Goal: Information Seeking & Learning: Compare options

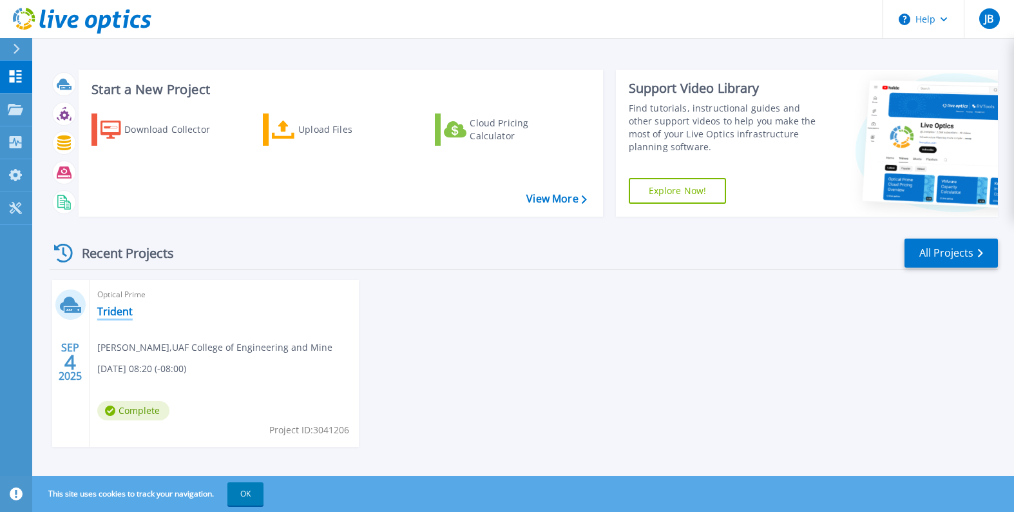
click at [102, 311] on link "Trident" at bounding box center [114, 311] width 35 height 13
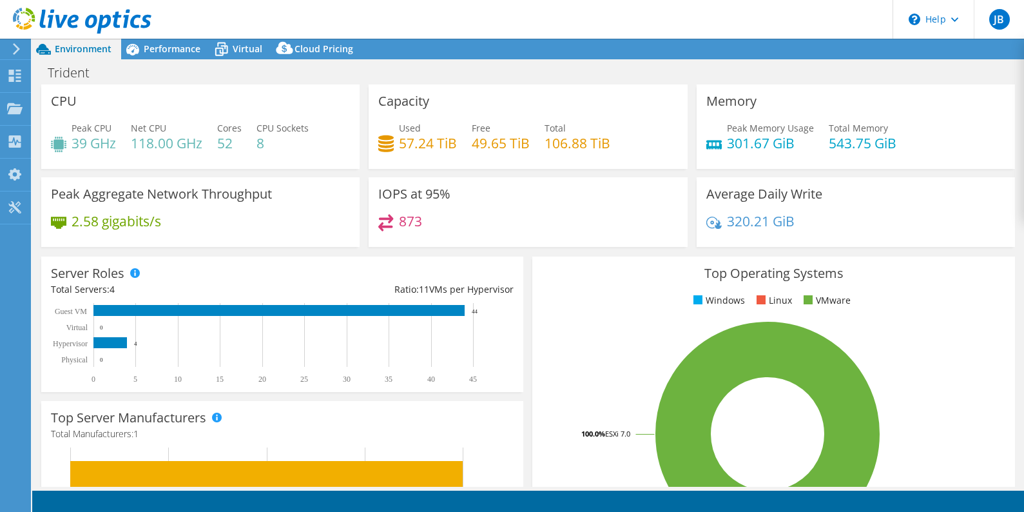
select select "USD"
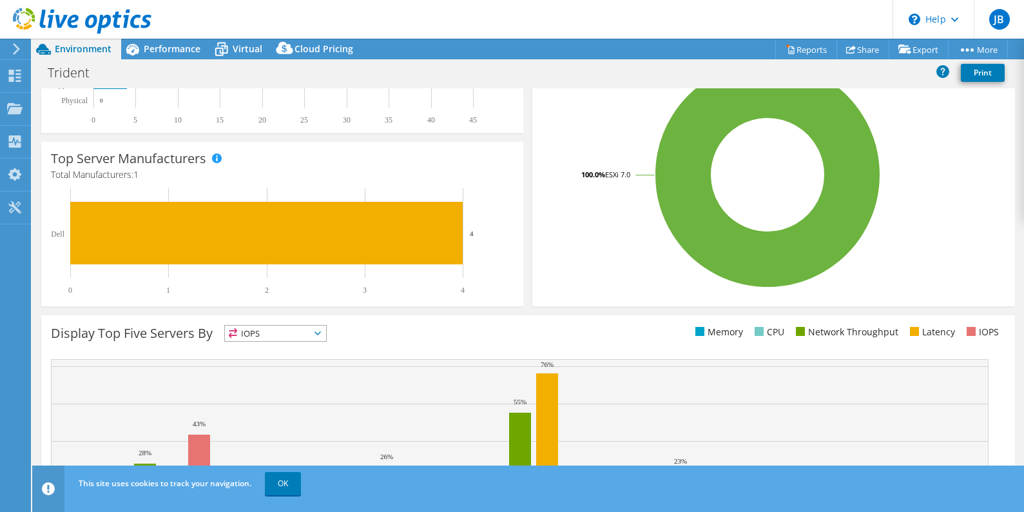
scroll to position [349, 0]
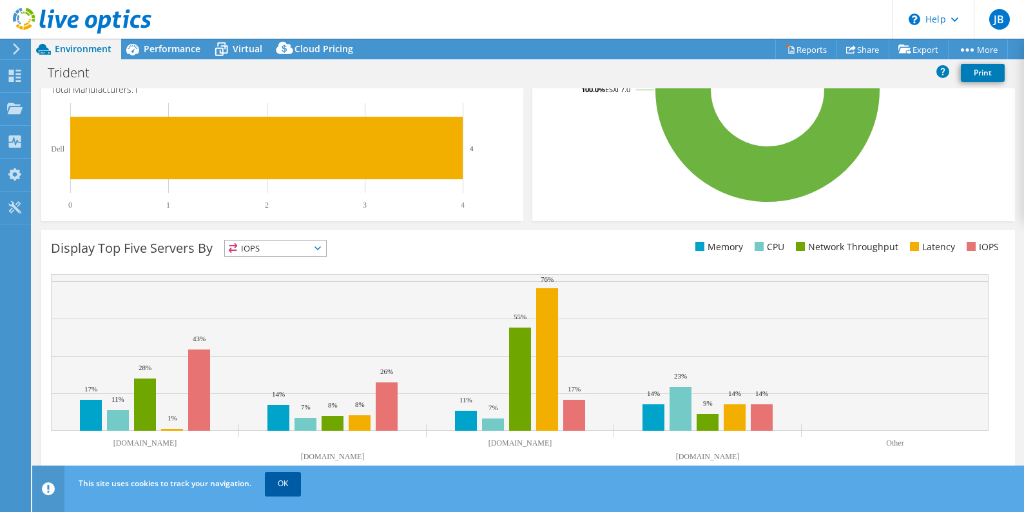
click at [299, 482] on link "OK" at bounding box center [283, 483] width 36 height 23
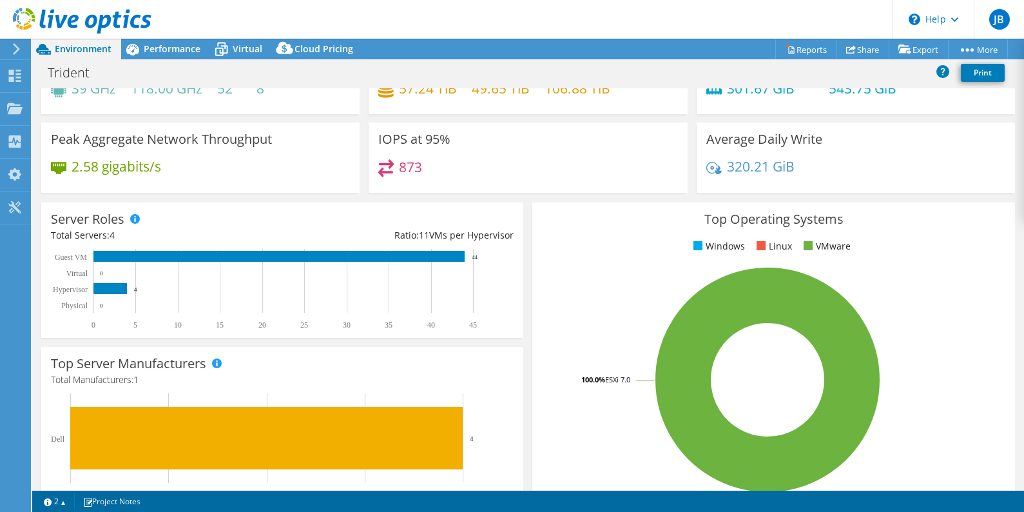
scroll to position [26, 0]
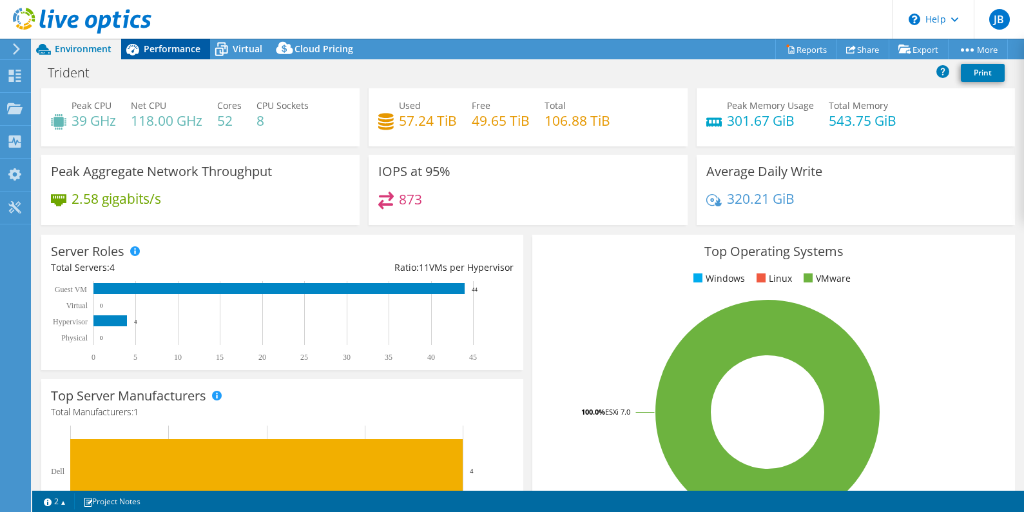
click at [172, 46] on span "Performance" at bounding box center [172, 49] width 57 height 12
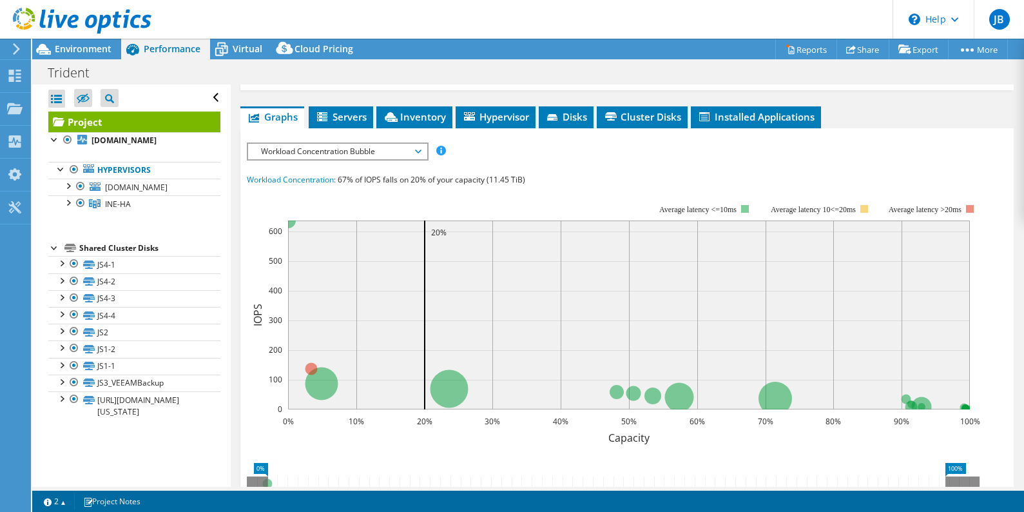
scroll to position [258, 0]
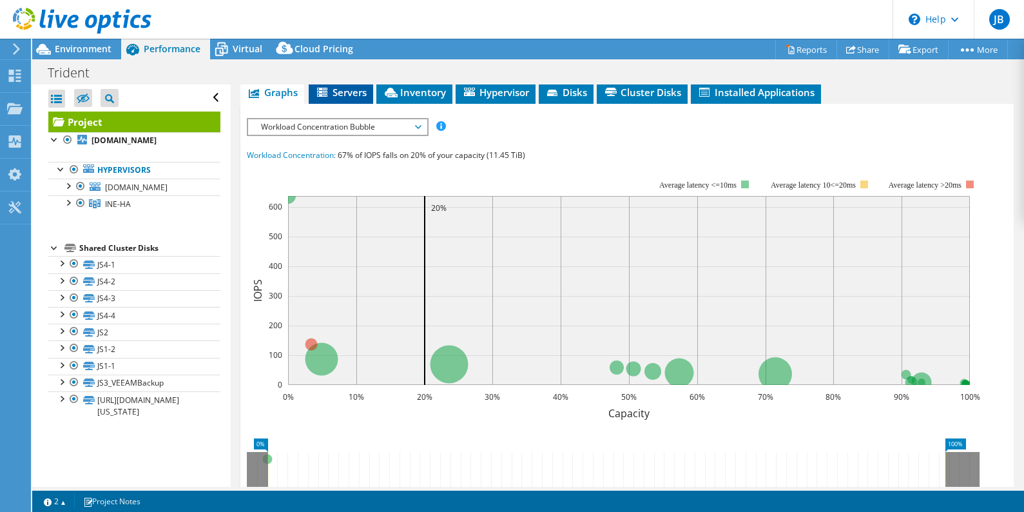
click at [343, 96] on span "Servers" at bounding box center [341, 92] width 52 height 13
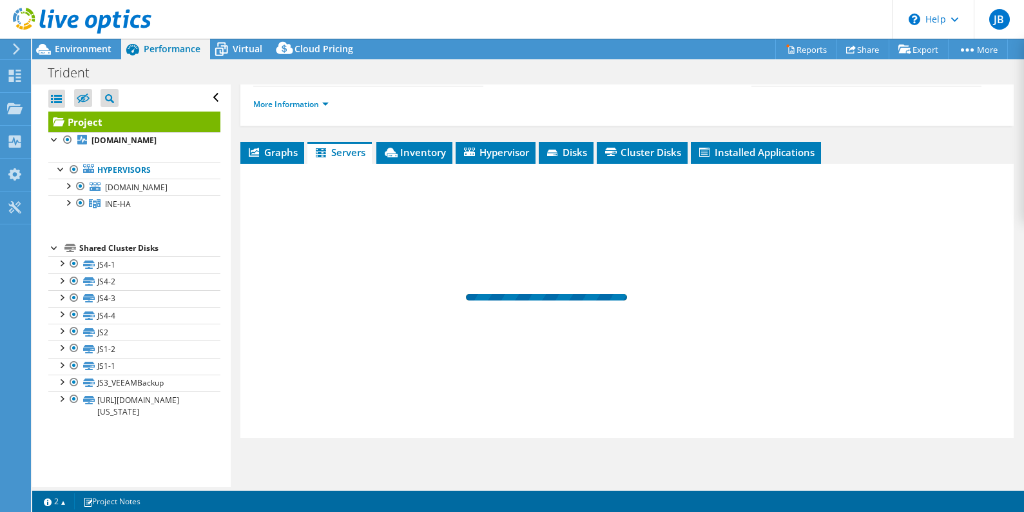
scroll to position [198, 0]
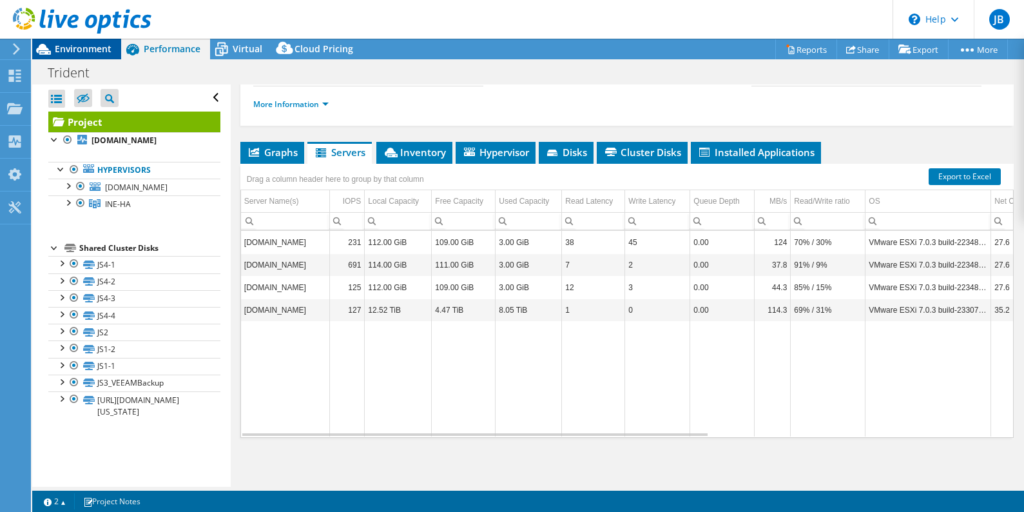
click at [75, 46] on span "Environment" at bounding box center [83, 49] width 57 height 12
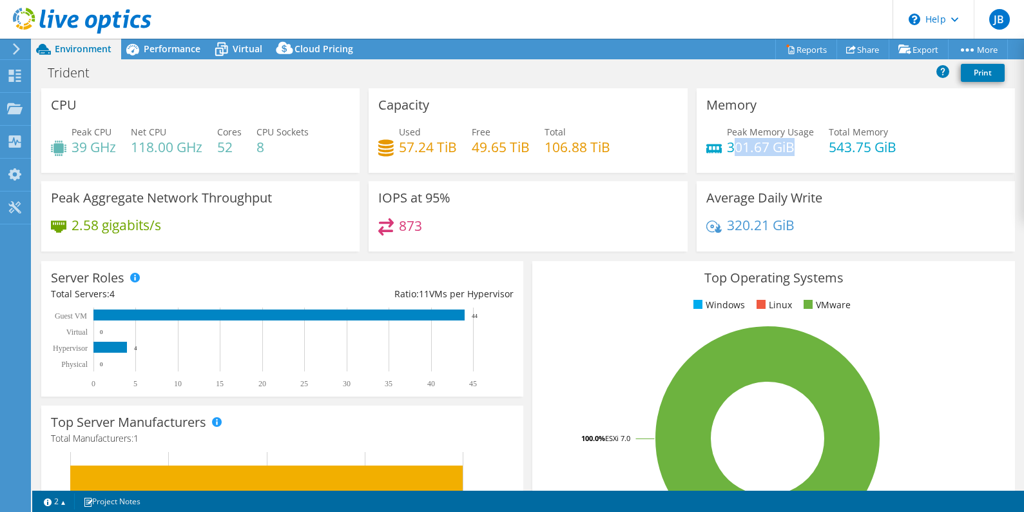
drag, startPoint x: 724, startPoint y: 153, endPoint x: 793, endPoint y: 149, distance: 69.0
click at [793, 149] on h4 "301.67 GiB" at bounding box center [770, 147] width 87 height 14
drag, startPoint x: 803, startPoint y: 149, endPoint x: 912, endPoint y: 168, distance: 111.1
click at [899, 169] on div "Memory Peak Memory Usage 301.67 GiB Total Memory 543.75 GiB" at bounding box center [855, 130] width 318 height 84
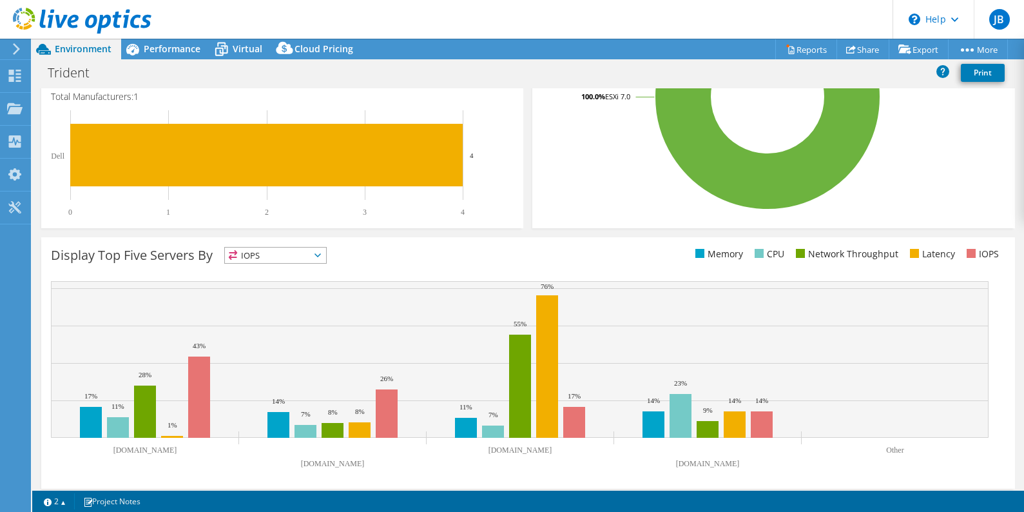
scroll to position [349, 0]
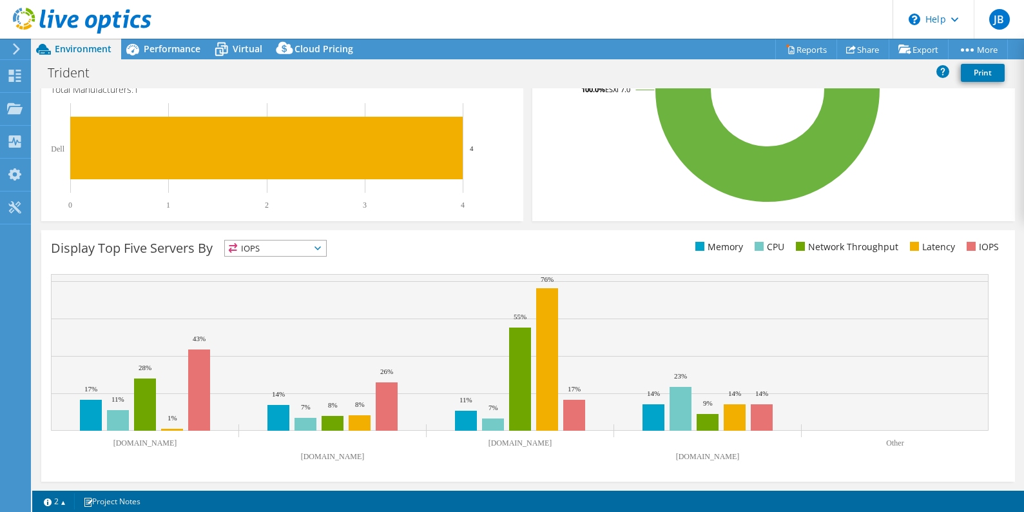
drag, startPoint x: 276, startPoint y: 240, endPoint x: 282, endPoint y: 247, distance: 9.2
click at [277, 242] on span "IOPS" at bounding box center [275, 247] width 101 height 15
click at [282, 247] on span "IOPS" at bounding box center [275, 247] width 101 height 15
drag, startPoint x: 291, startPoint y: 256, endPoint x: 292, endPoint y: 267, distance: 10.3
click at [292, 256] on div "Display Top Five Servers By IOPS IOPS" at bounding box center [289, 250] width 477 height 21
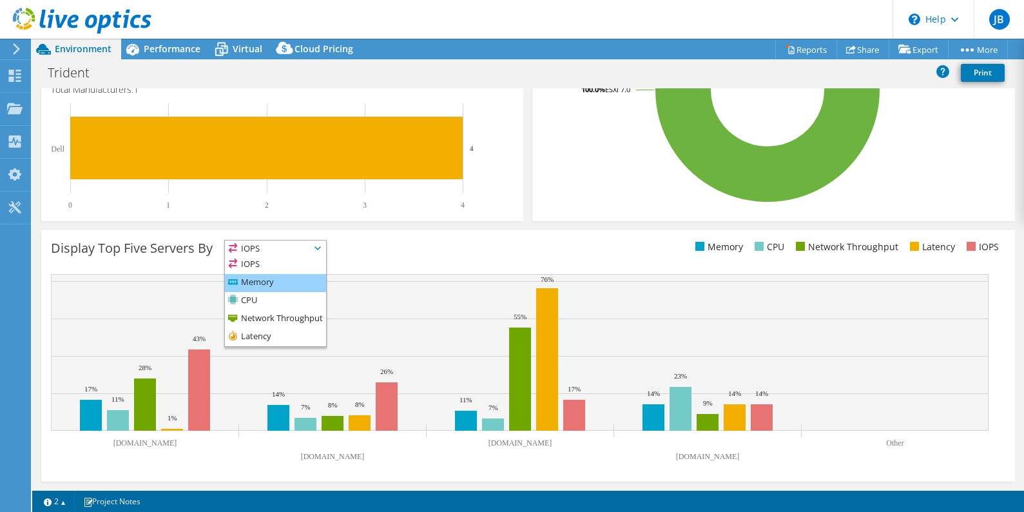
drag, startPoint x: 292, startPoint y: 267, endPoint x: 275, endPoint y: 280, distance: 21.5
click at [276, 280] on li "Memory" at bounding box center [275, 283] width 101 height 18
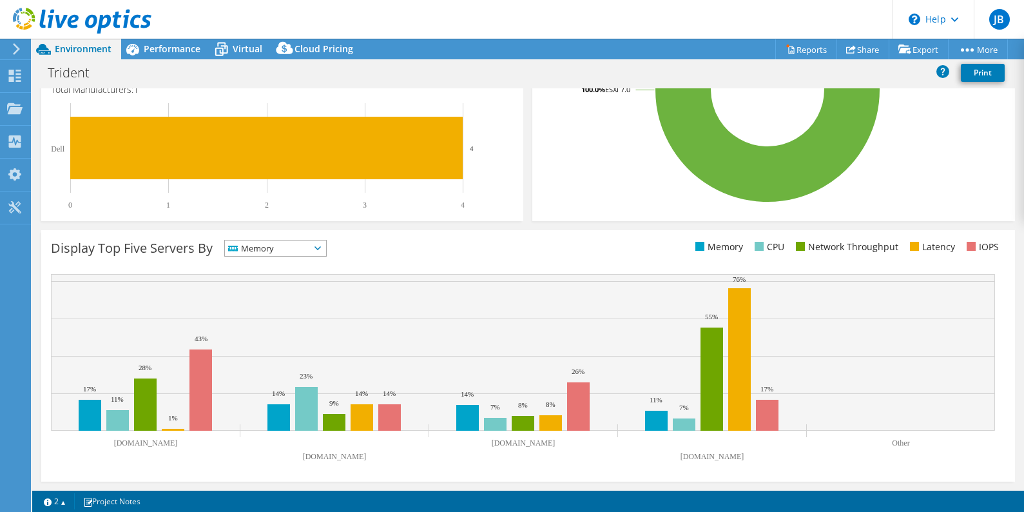
click at [300, 249] on span "Memory" at bounding box center [267, 247] width 85 height 15
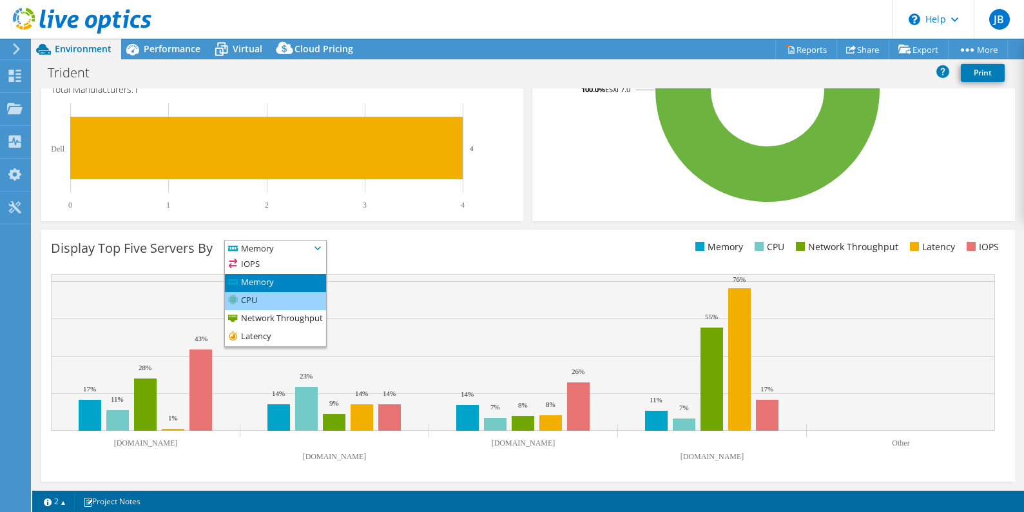
click at [258, 303] on li "CPU" at bounding box center [275, 301] width 101 height 18
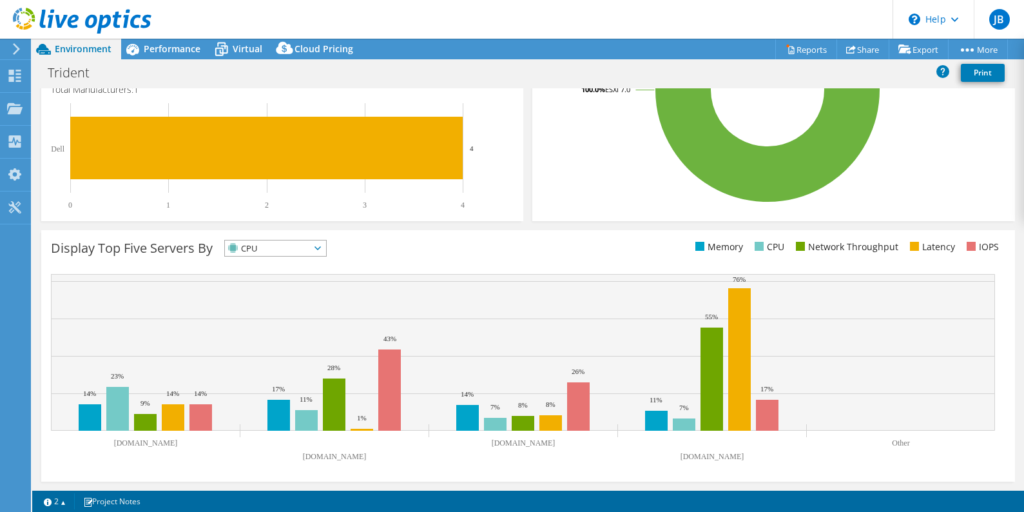
click at [256, 250] on span "CPU" at bounding box center [267, 247] width 85 height 15
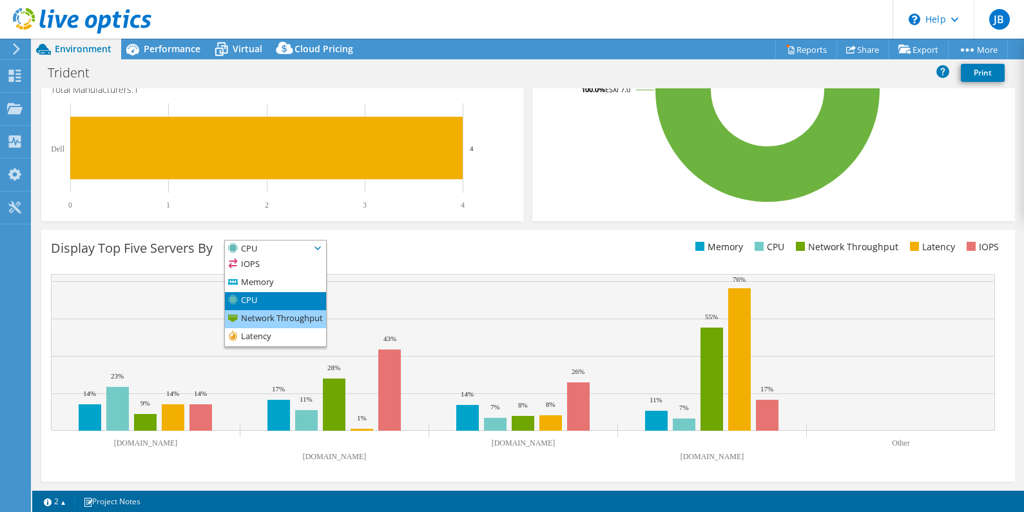
click at [295, 323] on li "Network Throughput" at bounding box center [275, 319] width 101 height 18
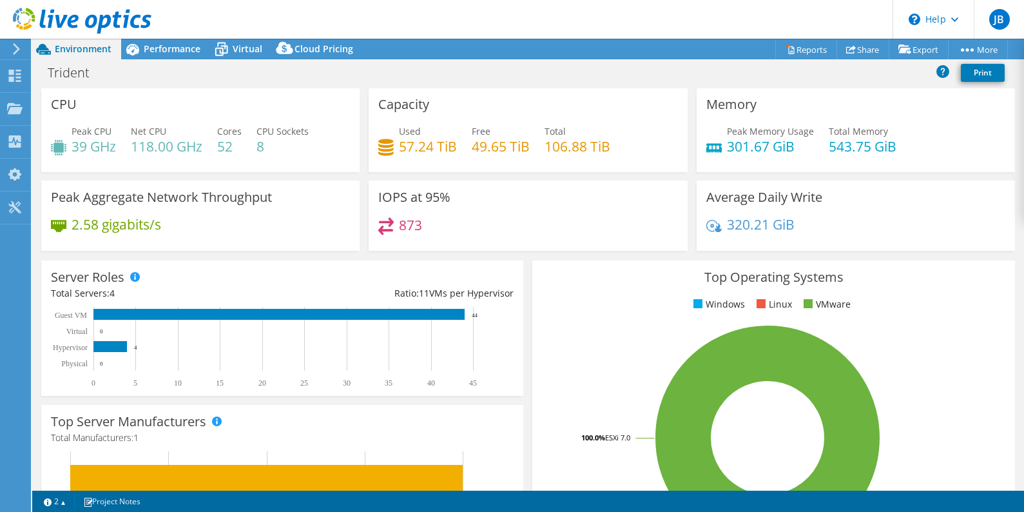
scroll to position [0, 0]
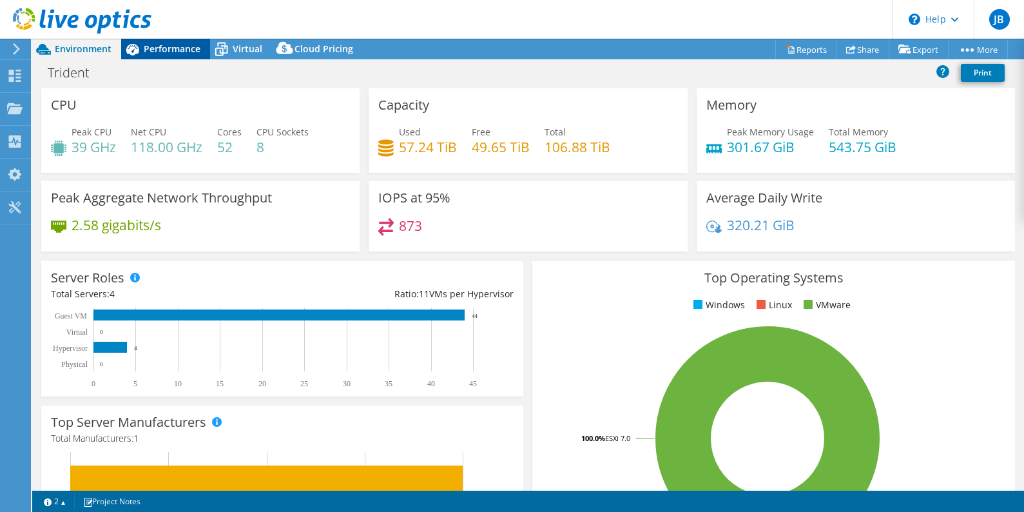
click at [153, 50] on span "Performance" at bounding box center [172, 49] width 57 height 12
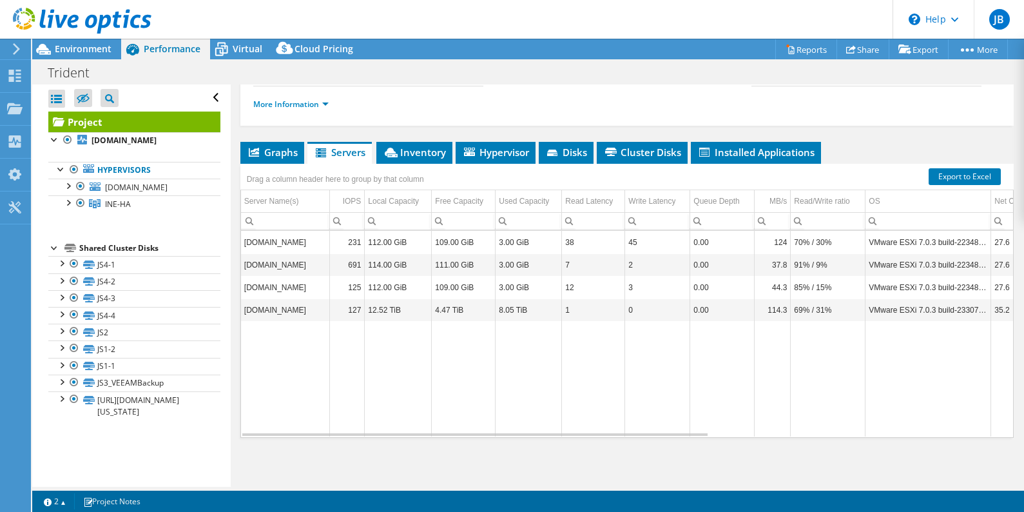
drag, startPoint x: 615, startPoint y: 437, endPoint x: 556, endPoint y: 426, distance: 59.8
click at [562, 437] on div "Graphs Servers Inventory Hypervisor Disks Cluster Disks Installed Applications …" at bounding box center [626, 303] width 773 height 322
drag, startPoint x: 101, startPoint y: 264, endPoint x: 110, endPoint y: 262, distance: 9.4
click at [101, 264] on link "JS4-1" at bounding box center [134, 264] width 172 height 17
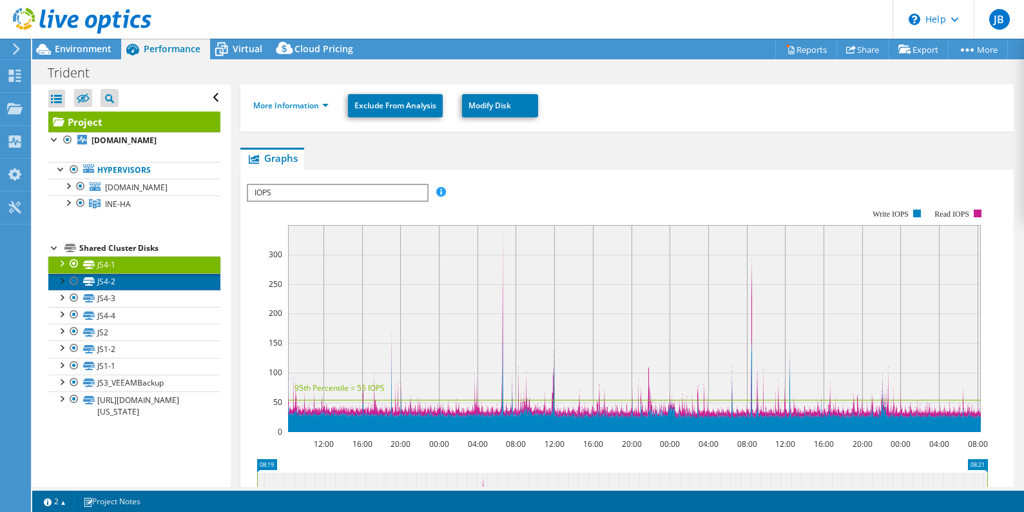
click at [106, 278] on link "JS4-2" at bounding box center [134, 281] width 172 height 17
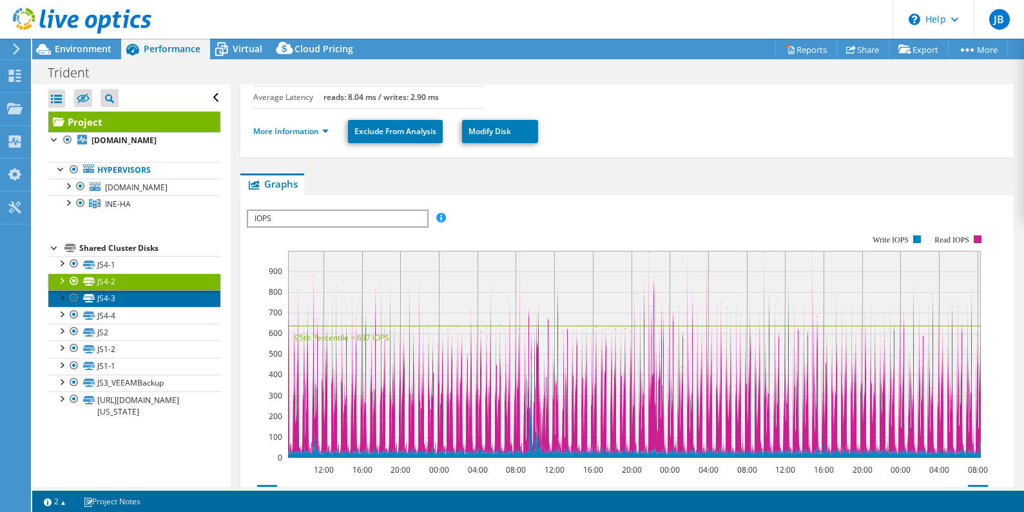
click at [106, 300] on link "JS4-3" at bounding box center [134, 298] width 172 height 17
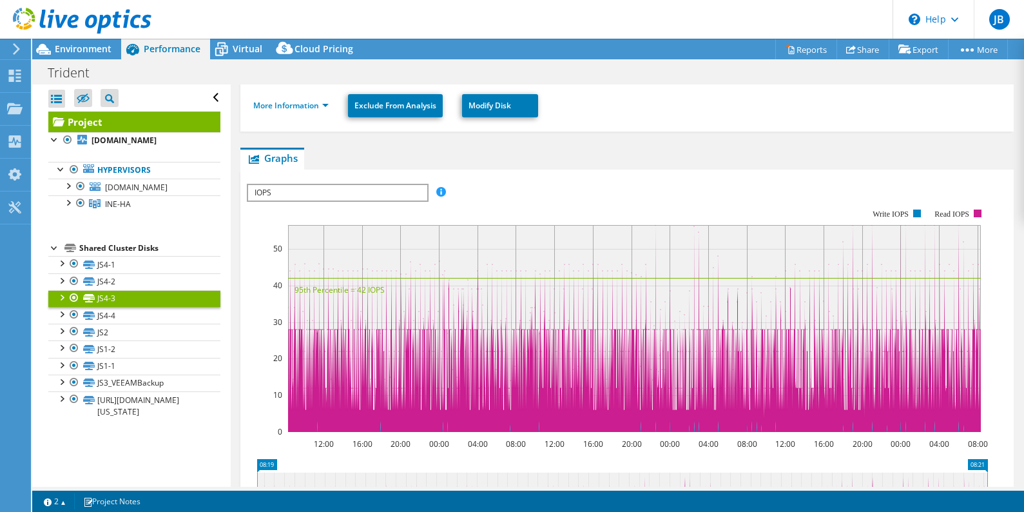
click at [384, 191] on span "IOPS" at bounding box center [337, 192] width 178 height 15
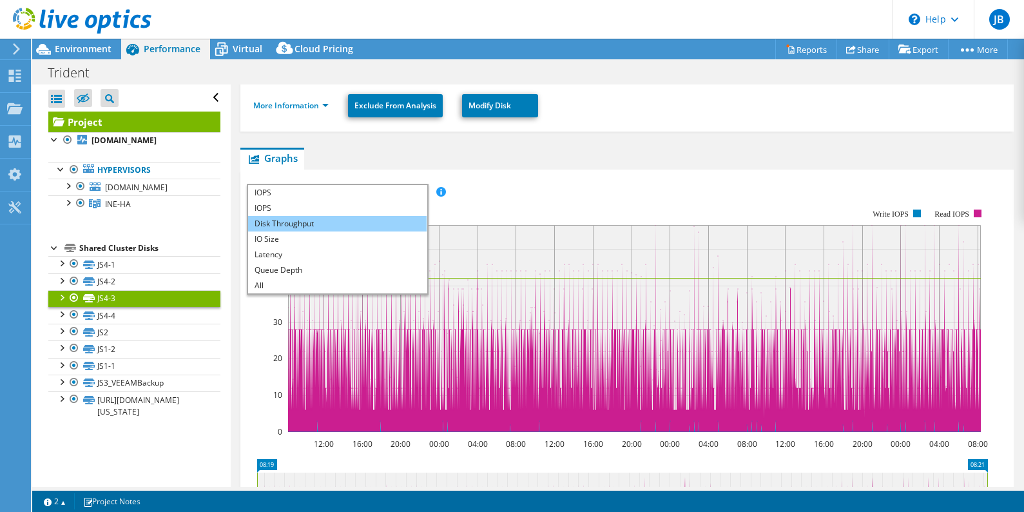
click at [294, 222] on li "Disk Throughput" at bounding box center [337, 223] width 178 height 15
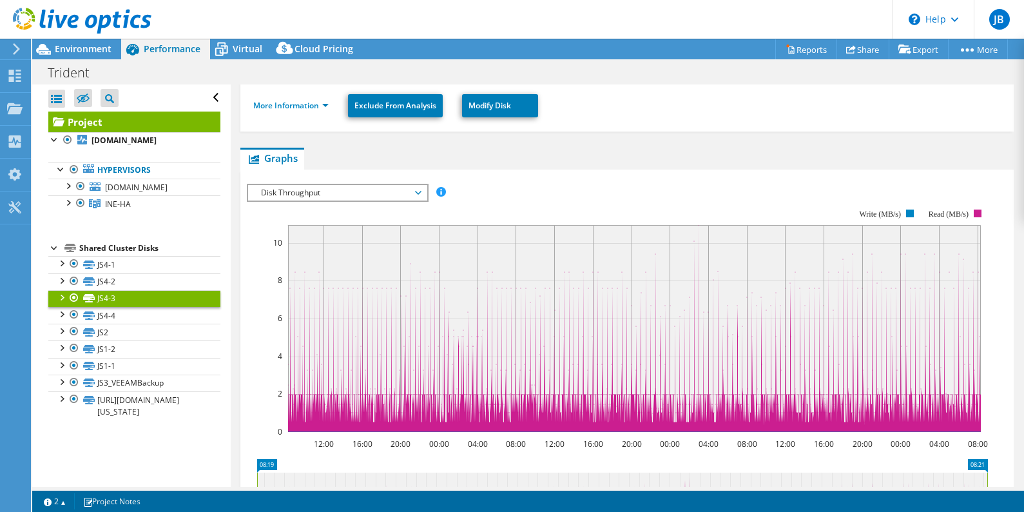
drag, startPoint x: 340, startPoint y: 265, endPoint x: 441, endPoint y: 302, distance: 107.0
click at [441, 302] on rect at bounding box center [634, 328] width 693 height 207
click at [367, 187] on span "Disk Throughput" at bounding box center [337, 192] width 166 height 15
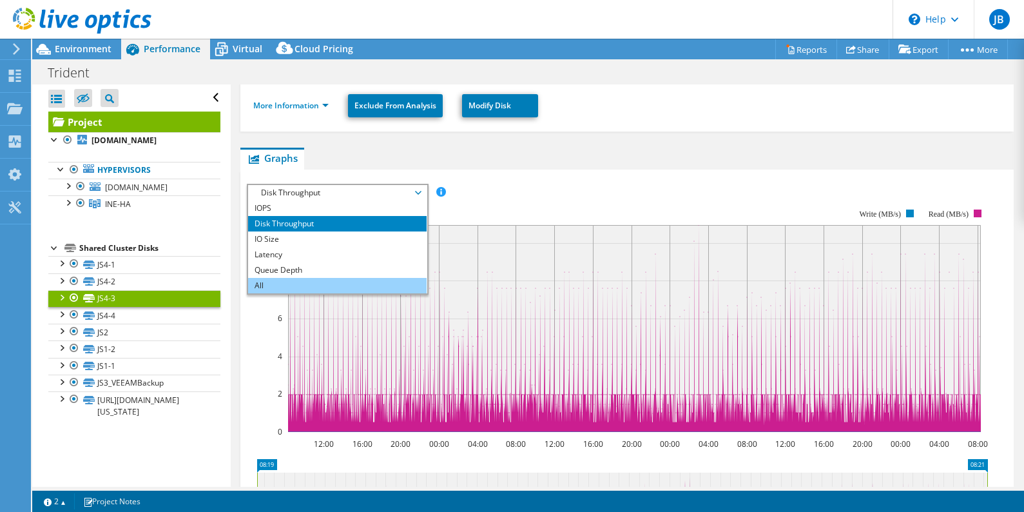
click at [339, 285] on li "All" at bounding box center [337, 285] width 178 height 15
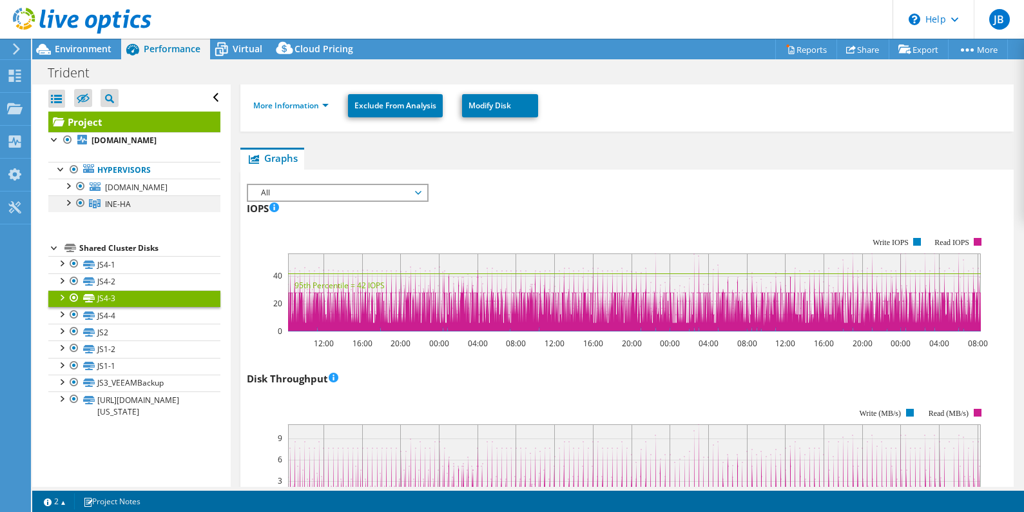
click at [72, 207] on div at bounding box center [67, 201] width 13 height 13
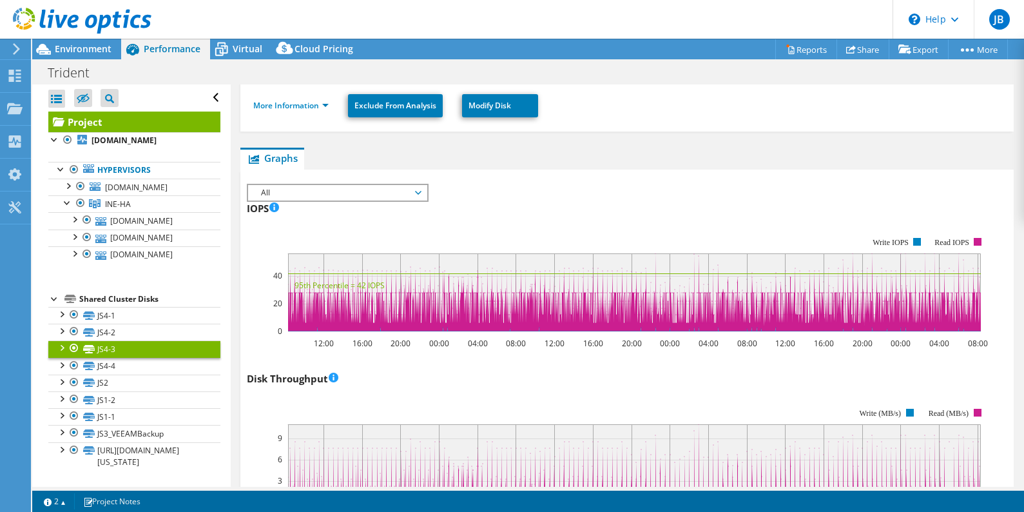
drag, startPoint x: 235, startPoint y: 48, endPoint x: 204, endPoint y: 83, distance: 46.1
click at [235, 48] on span "Virtual" at bounding box center [248, 49] width 30 height 12
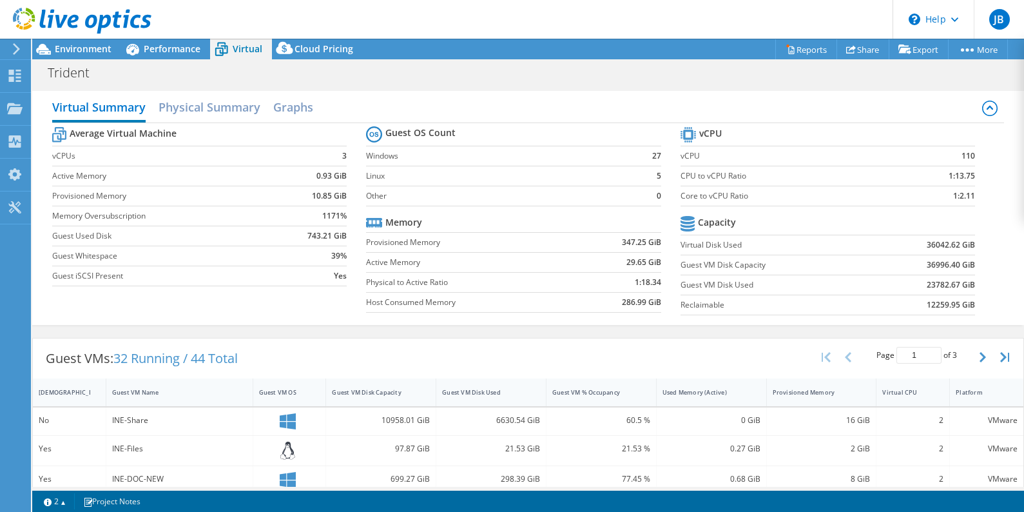
scroll to position [129, 0]
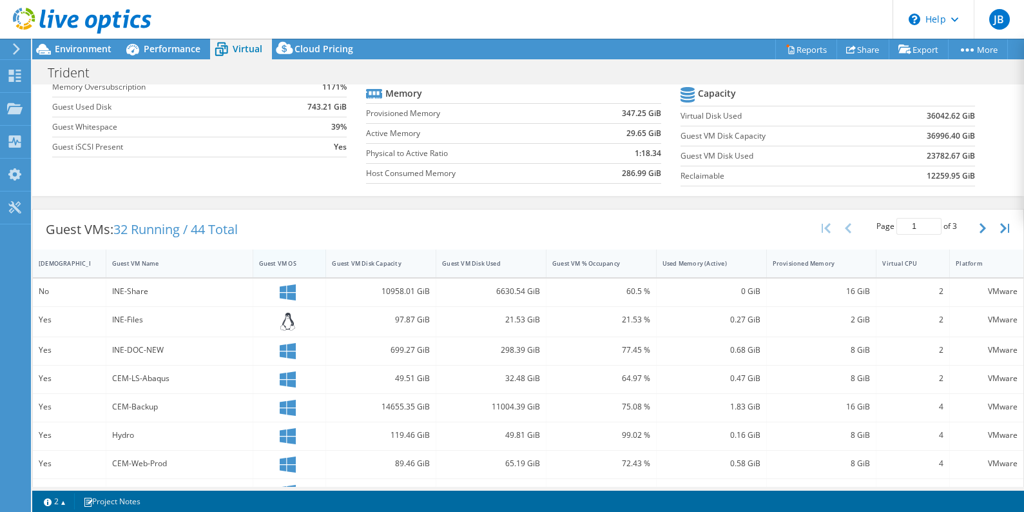
click at [281, 258] on div "Guest VM OS" at bounding box center [281, 263] width 57 height 20
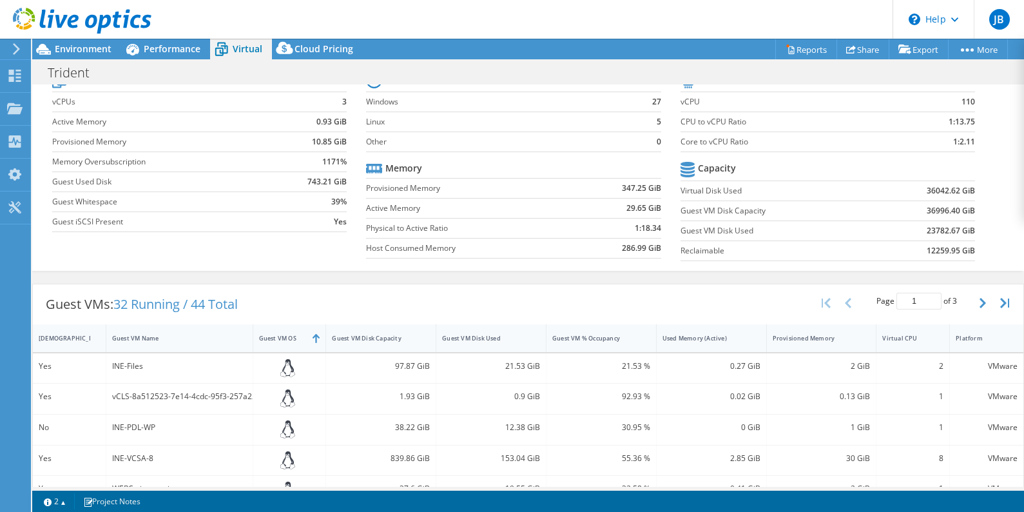
scroll to position [64, 0]
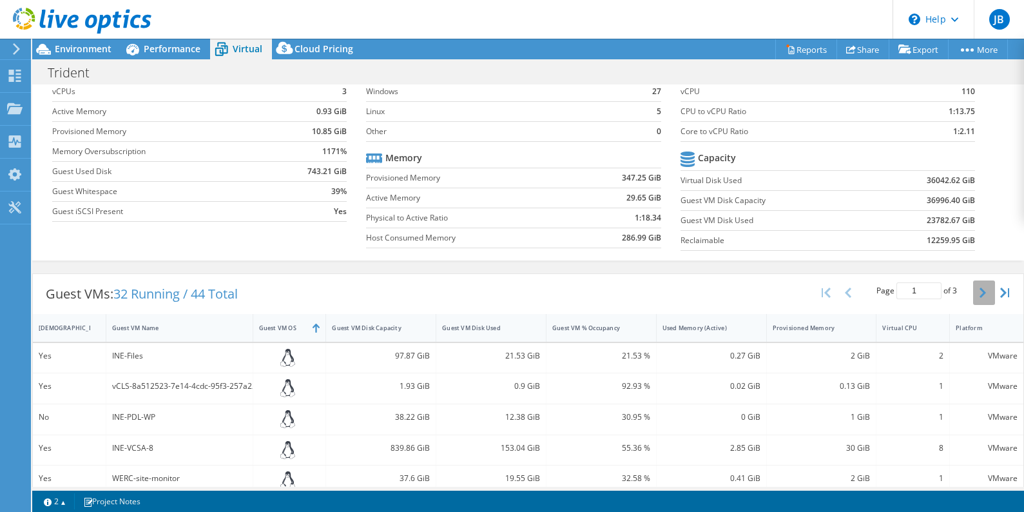
click at [973, 291] on button "button" at bounding box center [984, 292] width 22 height 24
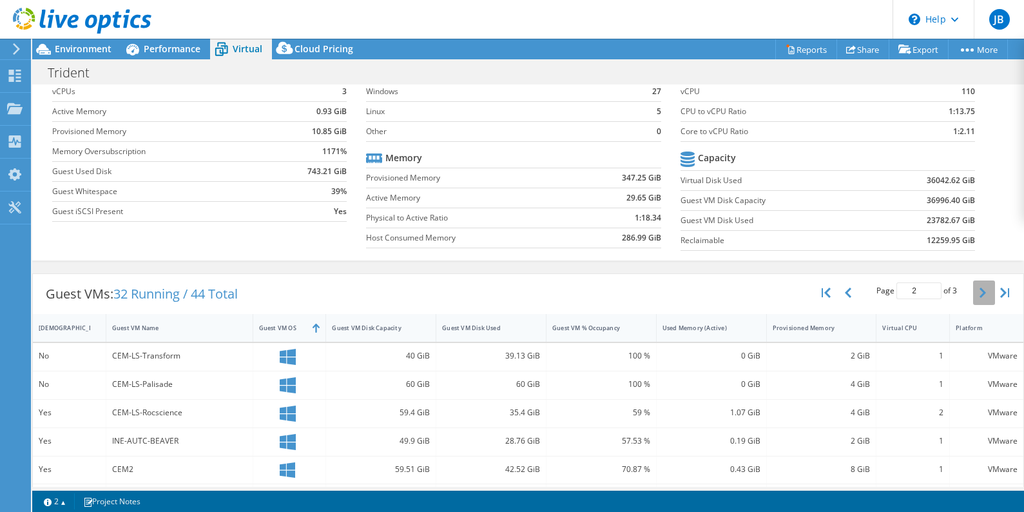
click at [973, 293] on button "button" at bounding box center [984, 292] width 22 height 24
type input "3"
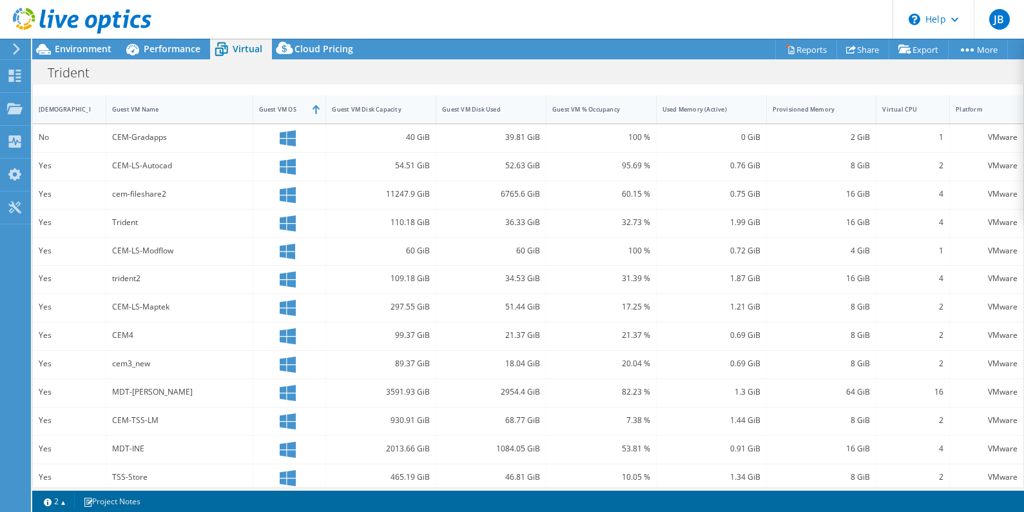
scroll to position [0, 0]
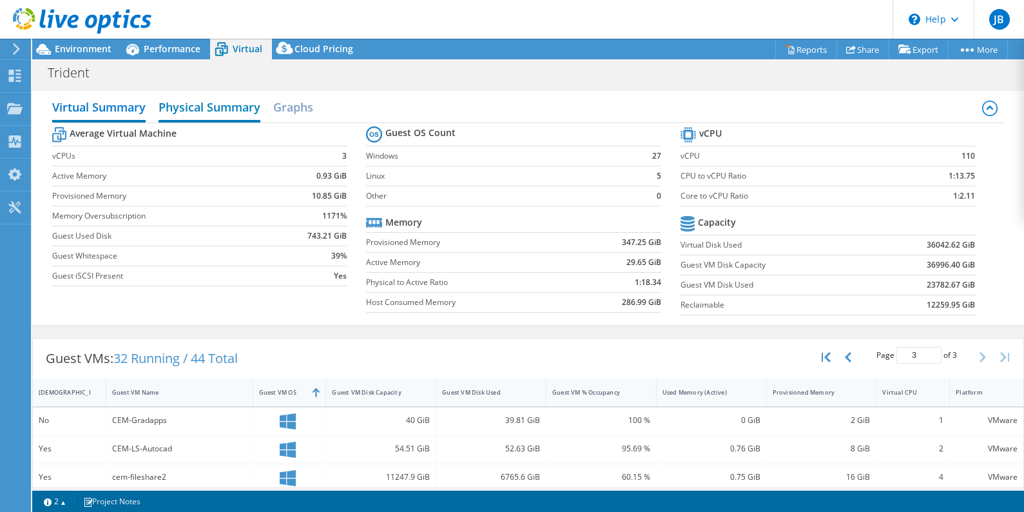
click at [228, 108] on h2 "Physical Summary" at bounding box center [209, 108] width 102 height 28
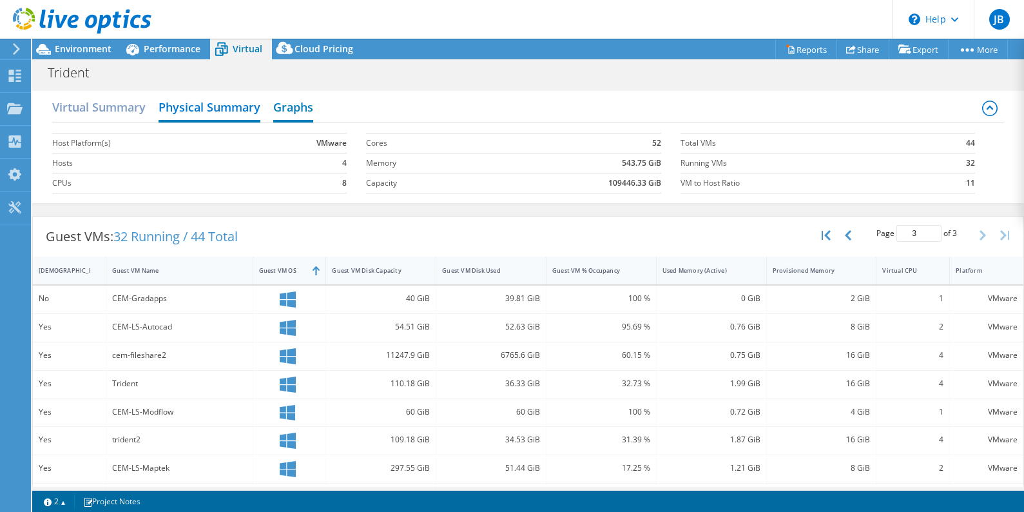
click at [313, 109] on h2 "Graphs" at bounding box center [293, 108] width 40 height 28
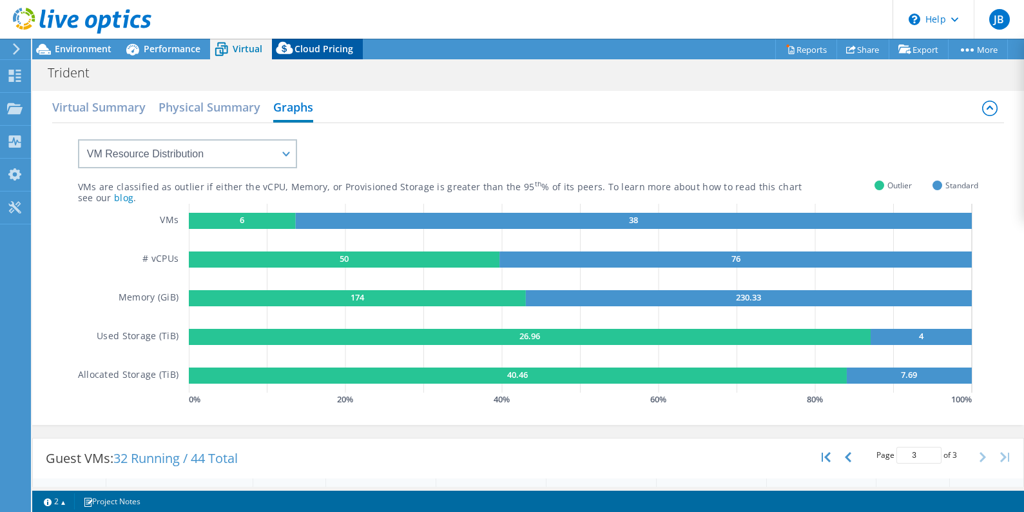
click at [316, 48] on span "Cloud Pricing" at bounding box center [323, 49] width 59 height 12
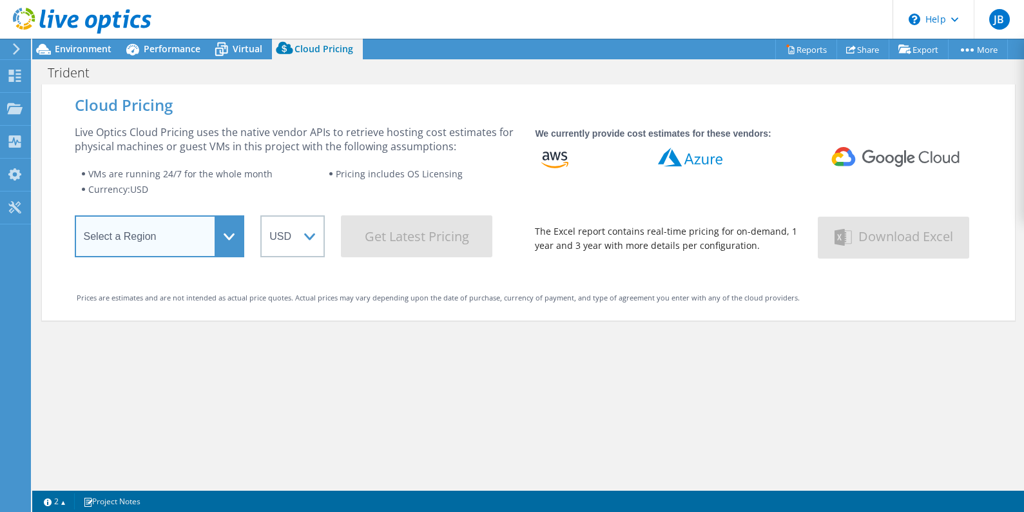
click at [159, 241] on select "Select a Region [GEOGRAPHIC_DATA] ([GEOGRAPHIC_DATA]) [GEOGRAPHIC_DATA] ([GEOGR…" at bounding box center [160, 236] width 170 height 42
select select "USWest"
click at [75, 220] on select "Select a Region [GEOGRAPHIC_DATA] ([GEOGRAPHIC_DATA]) [GEOGRAPHIC_DATA] ([GEOGR…" at bounding box center [160, 236] width 170 height 42
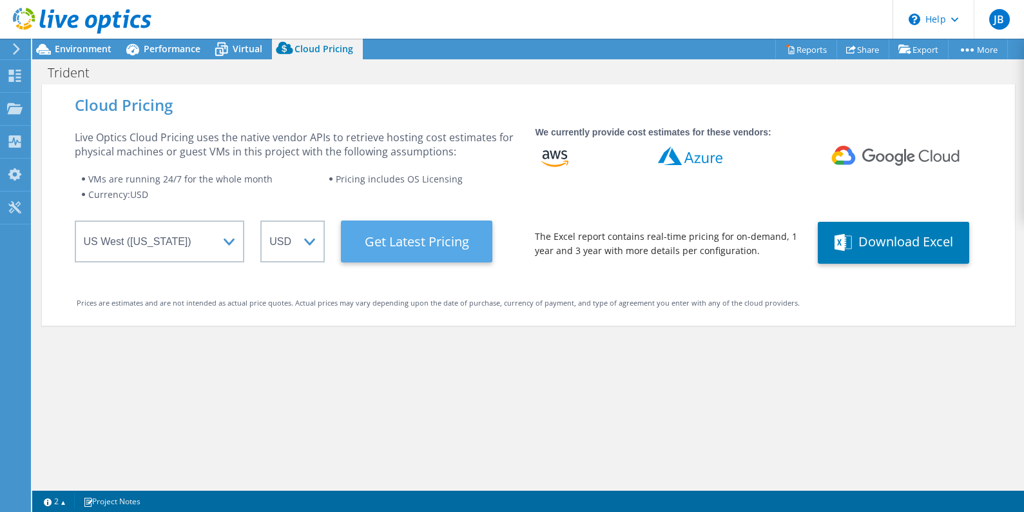
click at [382, 247] on Latest "Get Latest Pricing" at bounding box center [416, 241] width 151 height 42
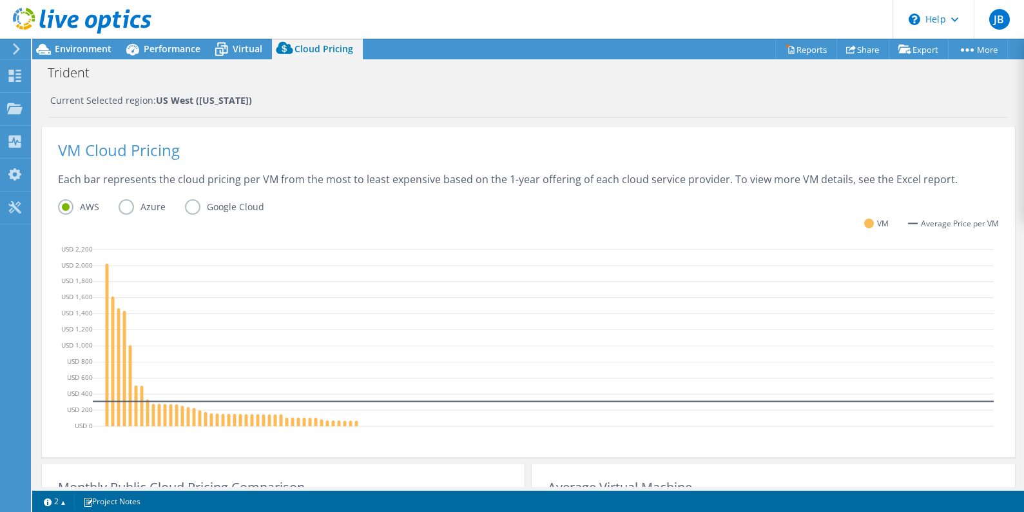
scroll to position [260, 0]
click at [119, 202] on label "Azure" at bounding box center [152, 204] width 66 height 15
click at [0, 0] on input "Azure" at bounding box center [0, 0] width 0 height 0
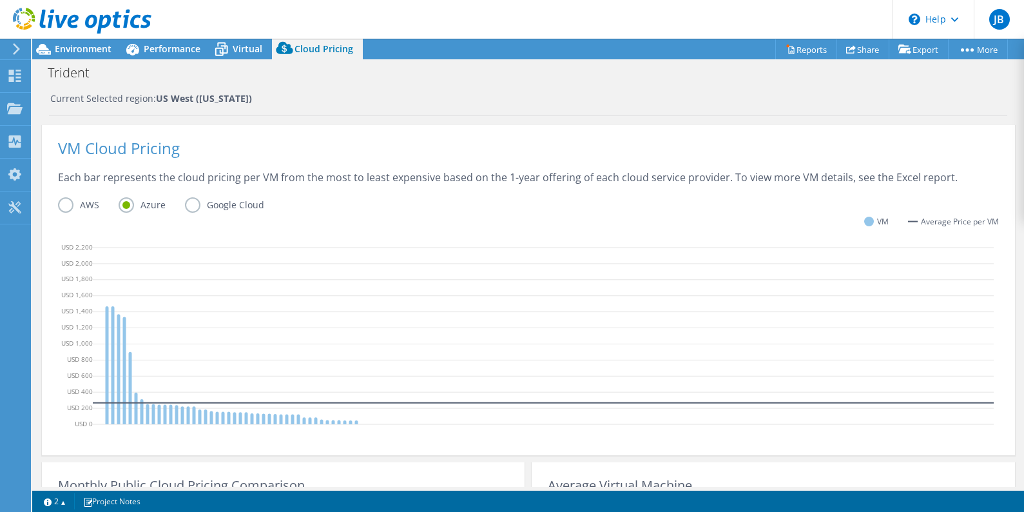
click at [211, 202] on label "Google Cloud" at bounding box center [234, 204] width 99 height 15
click at [0, 0] on input "Google Cloud" at bounding box center [0, 0] width 0 height 0
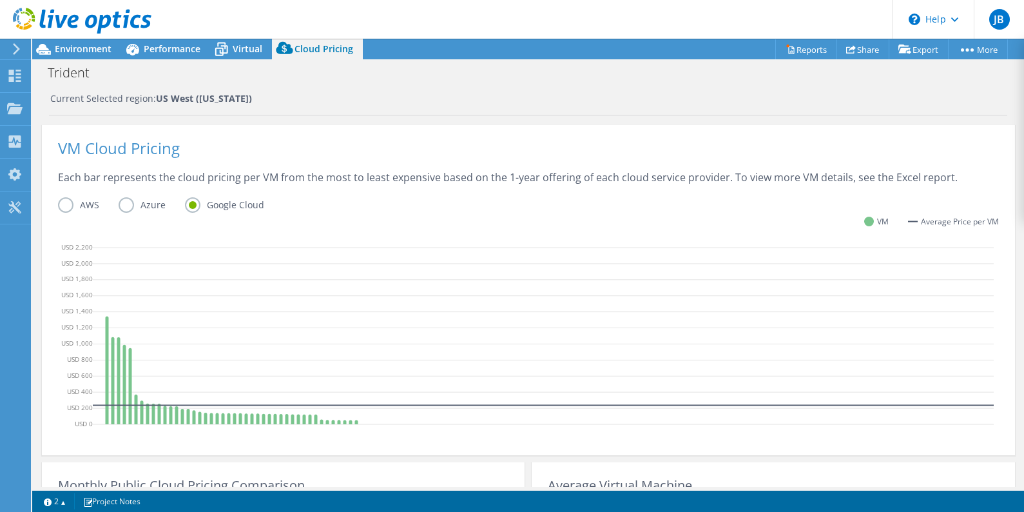
click at [195, 206] on label "Google Cloud" at bounding box center [234, 204] width 99 height 15
click at [0, 0] on input "Google Cloud" at bounding box center [0, 0] width 0 height 0
click at [136, 204] on label "Azure" at bounding box center [152, 204] width 66 height 15
click at [0, 0] on input "Azure" at bounding box center [0, 0] width 0 height 0
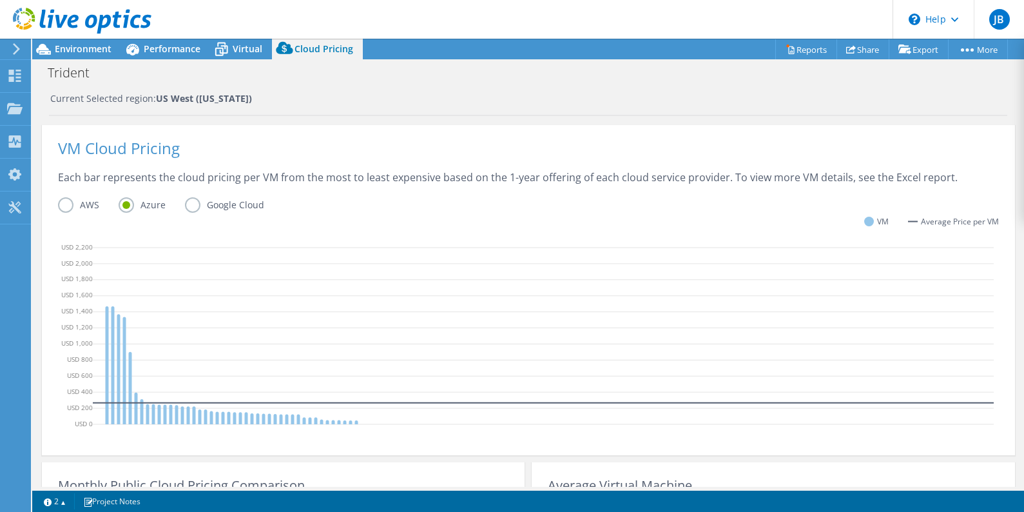
click at [61, 205] on label "AWS" at bounding box center [88, 204] width 61 height 15
click at [0, 0] on input "AWS" at bounding box center [0, 0] width 0 height 0
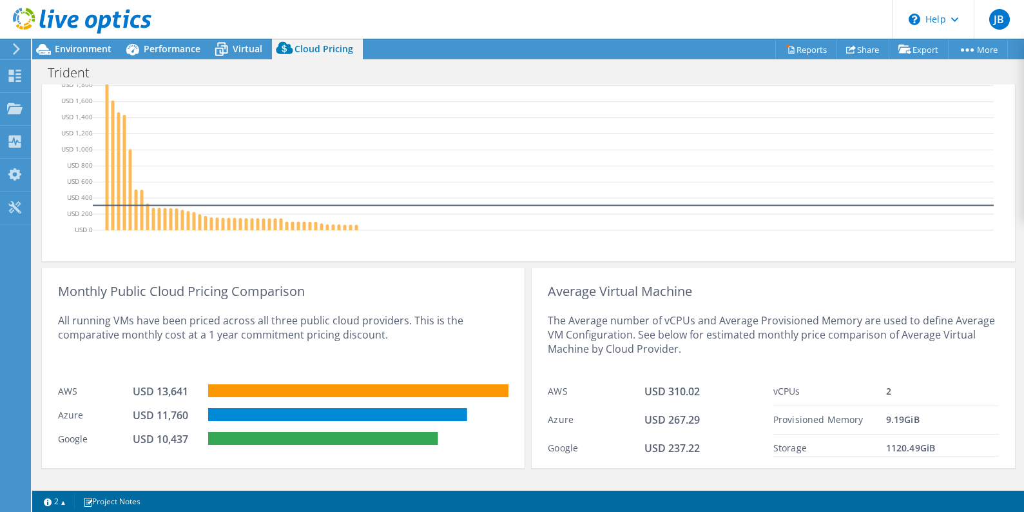
scroll to position [476, 0]
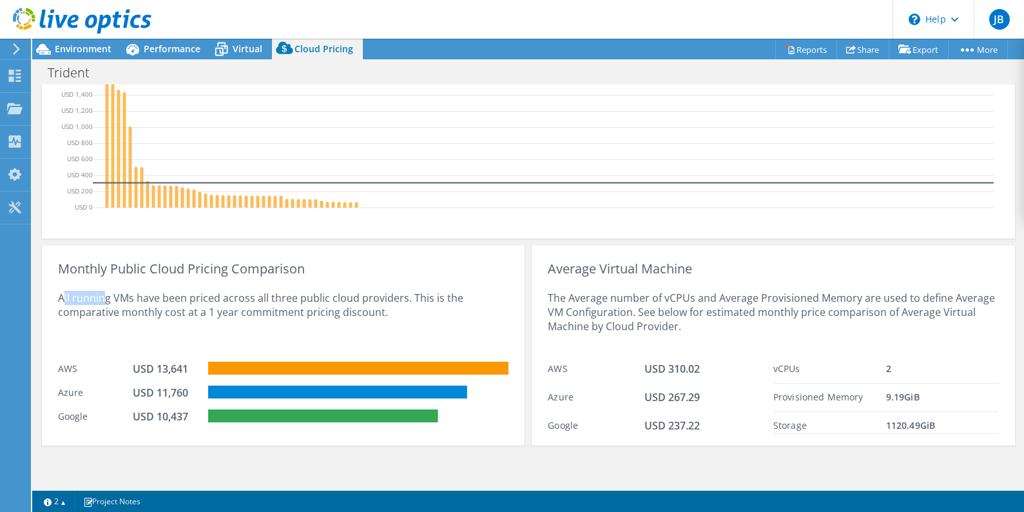
drag, startPoint x: 61, startPoint y: 296, endPoint x: 97, endPoint y: 292, distance: 36.2
click at [97, 292] on div "All running VMs have been priced across all three public cloud providers. This …" at bounding box center [283, 315] width 450 height 79
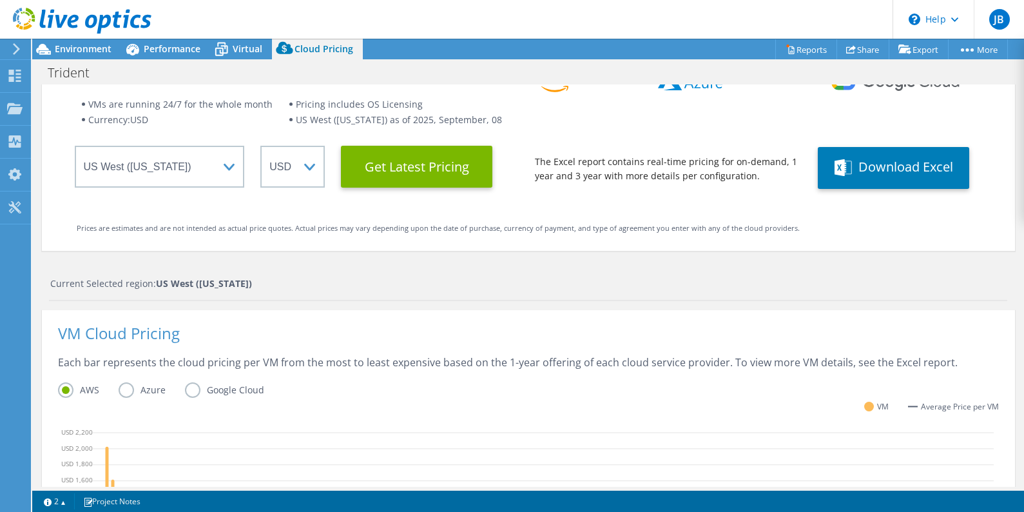
scroll to position [0, 0]
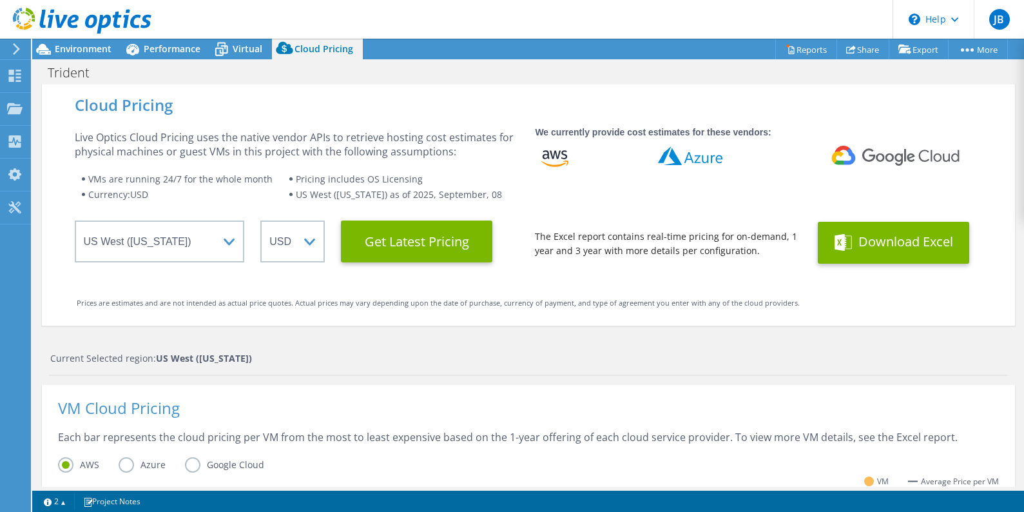
click at [865, 244] on button "Download Excel" at bounding box center [893, 243] width 151 height 42
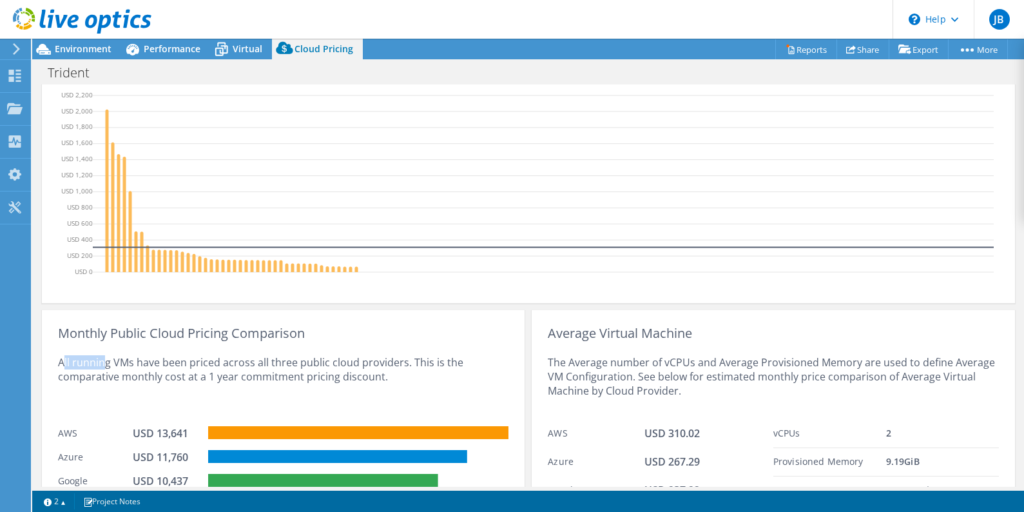
scroll to position [476, 0]
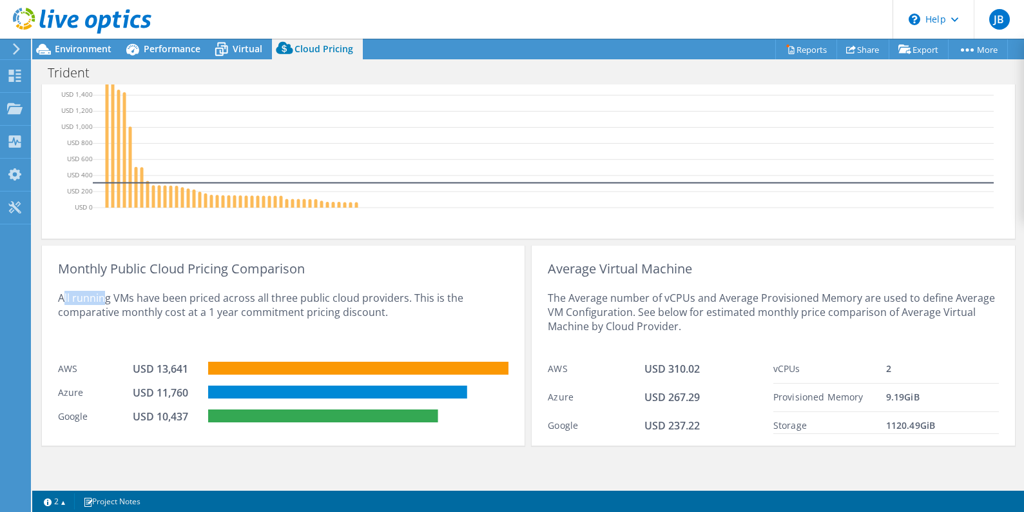
drag, startPoint x: 312, startPoint y: 470, endPoint x: 619, endPoint y: 448, distance: 308.1
click at [312, 470] on div "Cloud Pricing Live Optics Cloud Pricing uses the native vendor APIs to retrieve…" at bounding box center [528, 47] width 973 height 879
drag, startPoint x: 662, startPoint y: 394, endPoint x: 702, endPoint y: 389, distance: 40.9
click at [702, 389] on div "Azure USD 267.29" at bounding box center [660, 397] width 225 height 28
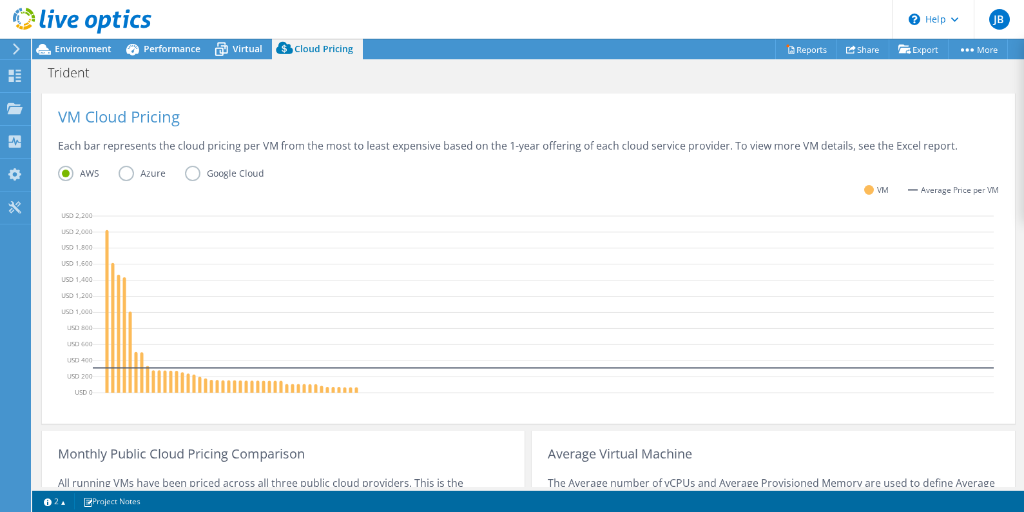
scroll to position [283, 0]
